Goal: Task Accomplishment & Management: Use online tool/utility

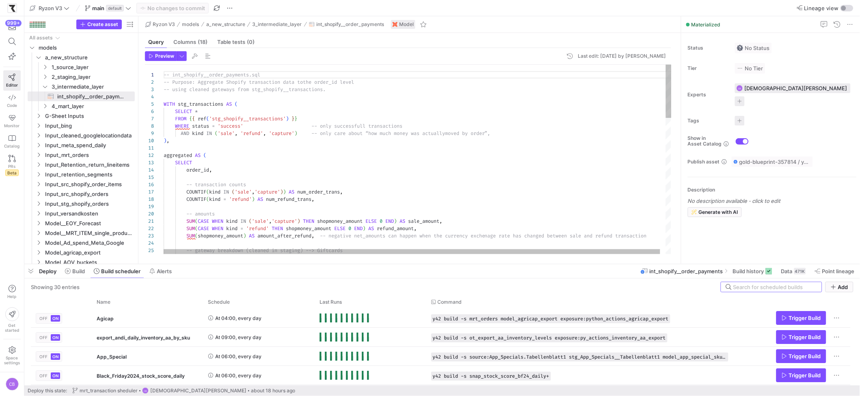
scroll to position [73, 0]
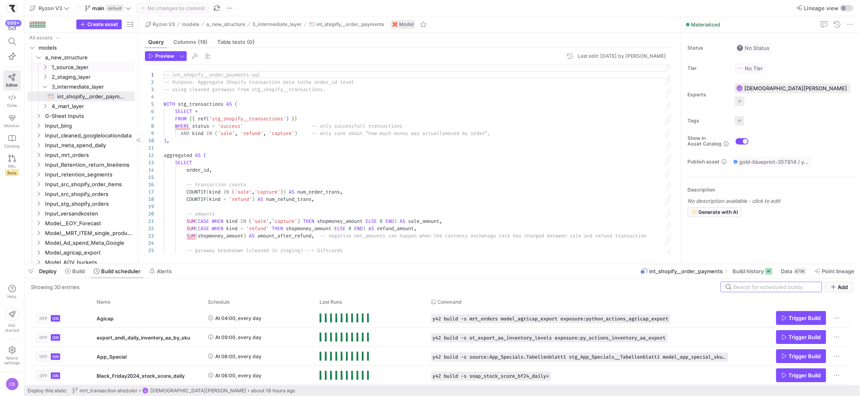
click at [40, 64] on div "Press SPACE to select this row." at bounding box center [34, 67] width 13 height 10
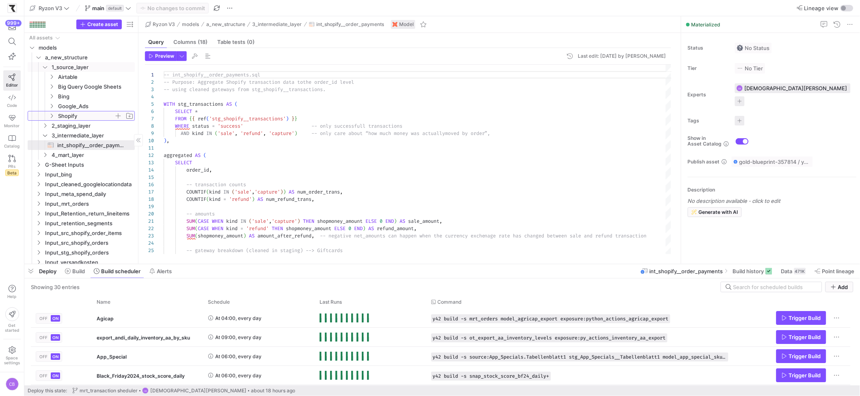
click at [54, 115] on y42-icon "Press SPACE to select this row." at bounding box center [51, 116] width 6 height 6
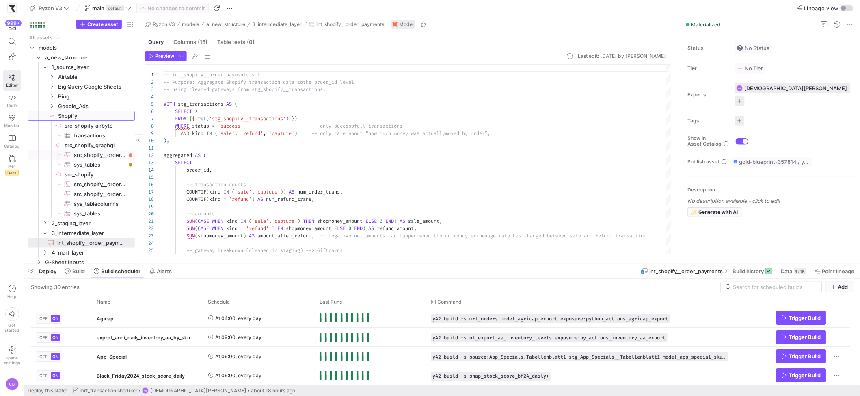
scroll to position [5, 0]
click at [98, 148] on span "src_shopify__orders_graphql​​​​​​​​​" at bounding box center [100, 149] width 52 height 9
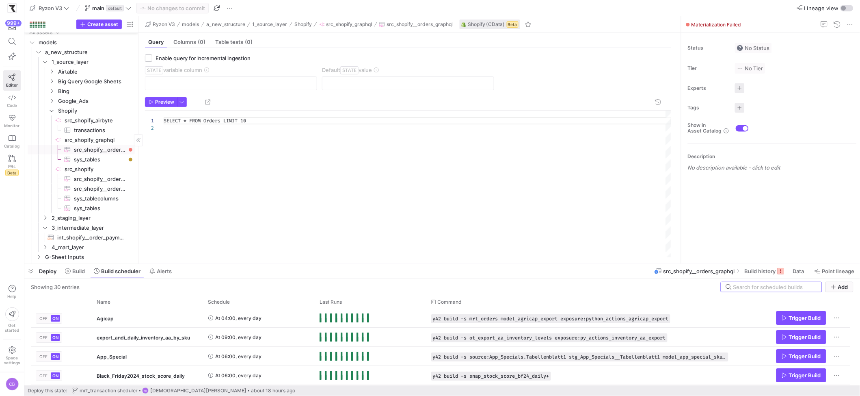
scroll to position [7, 0]
click at [185, 102] on span "button" at bounding box center [181, 101] width 9 height 9
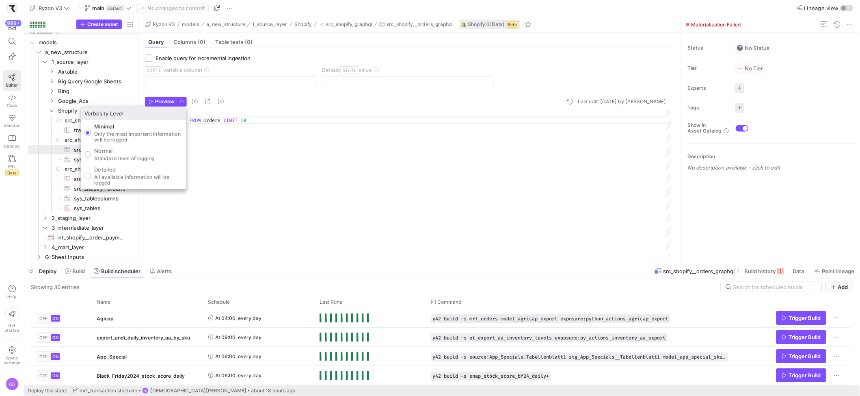
click at [113, 179] on p "All available information will be logged" at bounding box center [138, 179] width 89 height 11
click at [91, 179] on input "Detailed All available information will be logged" at bounding box center [87, 176] width 6 height 6
radio input "true"
click at [149, 104] on div at bounding box center [430, 198] width 860 height 396
click at [150, 103] on icon "button" at bounding box center [151, 101] width 5 height 5
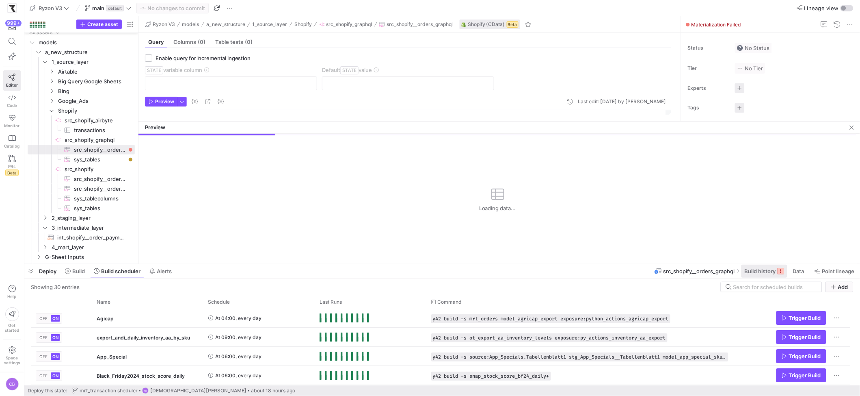
click at [774, 271] on span "Build history" at bounding box center [760, 271] width 31 height 6
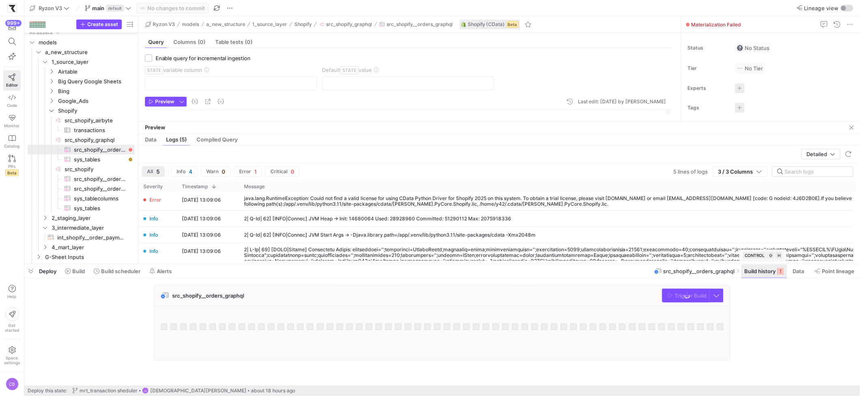
click at [774, 271] on span "Build history" at bounding box center [760, 271] width 31 height 6
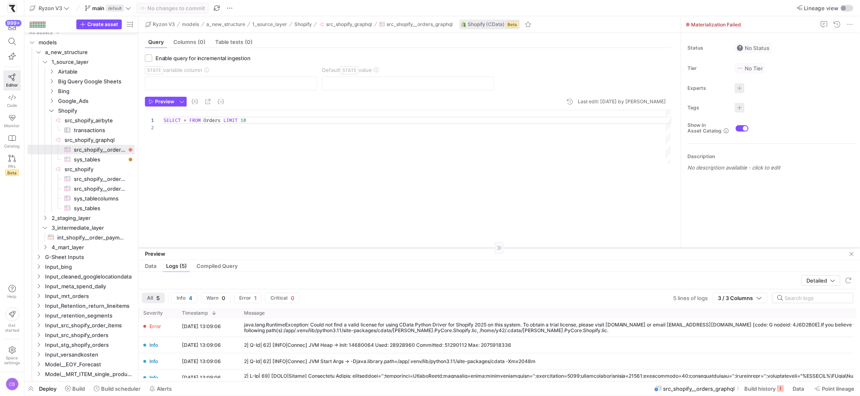
drag, startPoint x: 493, startPoint y: 238, endPoint x: 519, endPoint y: 247, distance: 27.1
click at [519, 247] on div at bounding box center [499, 247] width 722 height 0
click at [154, 101] on span "Preview" at bounding box center [162, 102] width 26 height 6
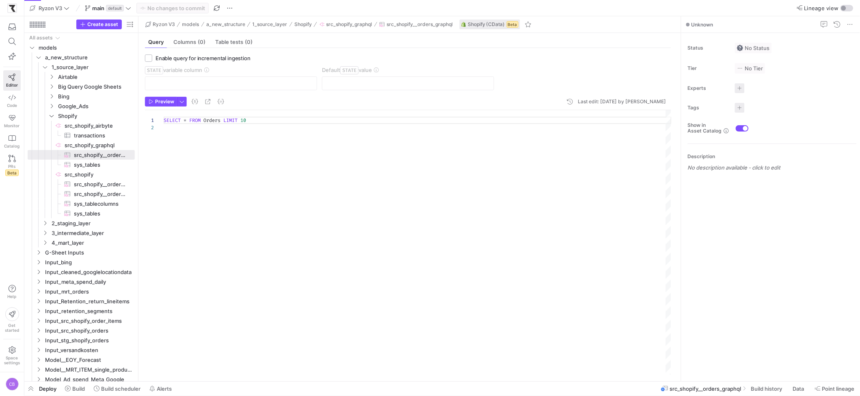
scroll to position [7, 0]
click at [167, 100] on span "Preview" at bounding box center [164, 102] width 19 height 6
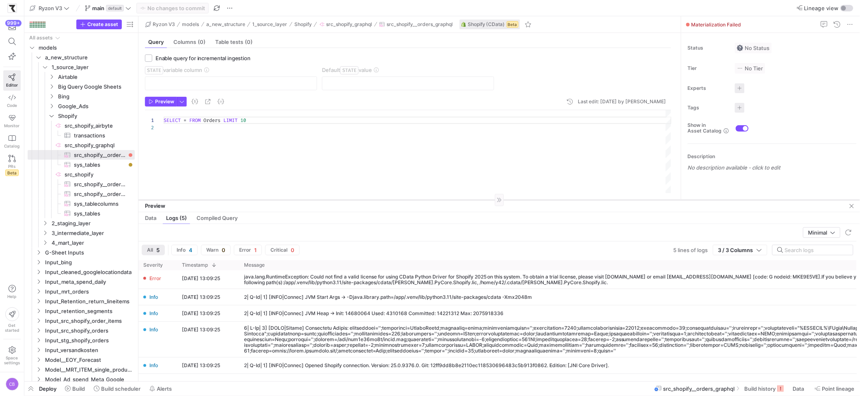
drag, startPoint x: 261, startPoint y: 238, endPoint x: 255, endPoint y: 199, distance: 39.4
click at [255, 199] on div at bounding box center [499, 199] width 722 height 0
